Goal: Task Accomplishment & Management: Manage account settings

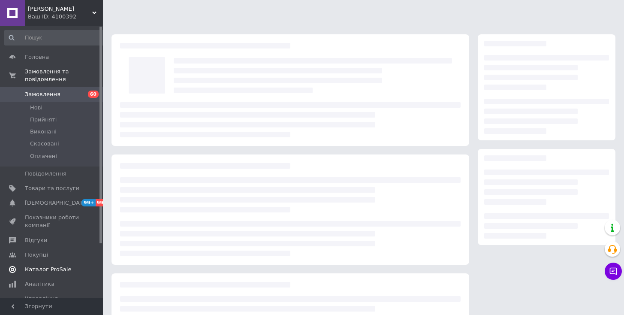
click at [61, 262] on link "Каталог ProSale" at bounding box center [55, 269] width 110 height 15
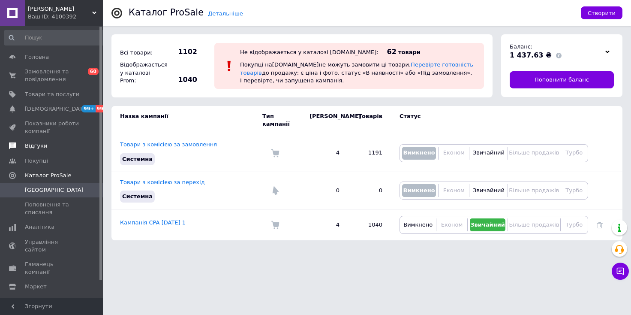
click at [39, 146] on span "Відгуки" at bounding box center [36, 146] width 22 height 8
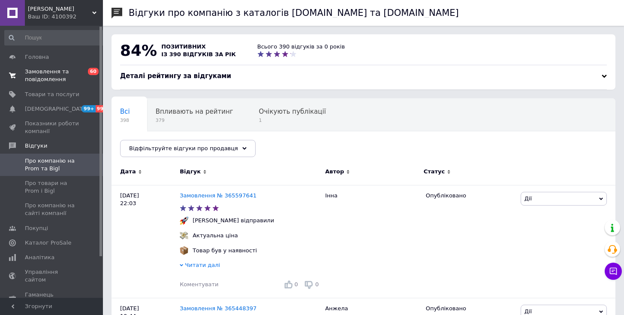
click at [57, 77] on span "Замовлення та повідомлення" at bounding box center [52, 75] width 54 height 15
